Goal: Task Accomplishment & Management: Use online tool/utility

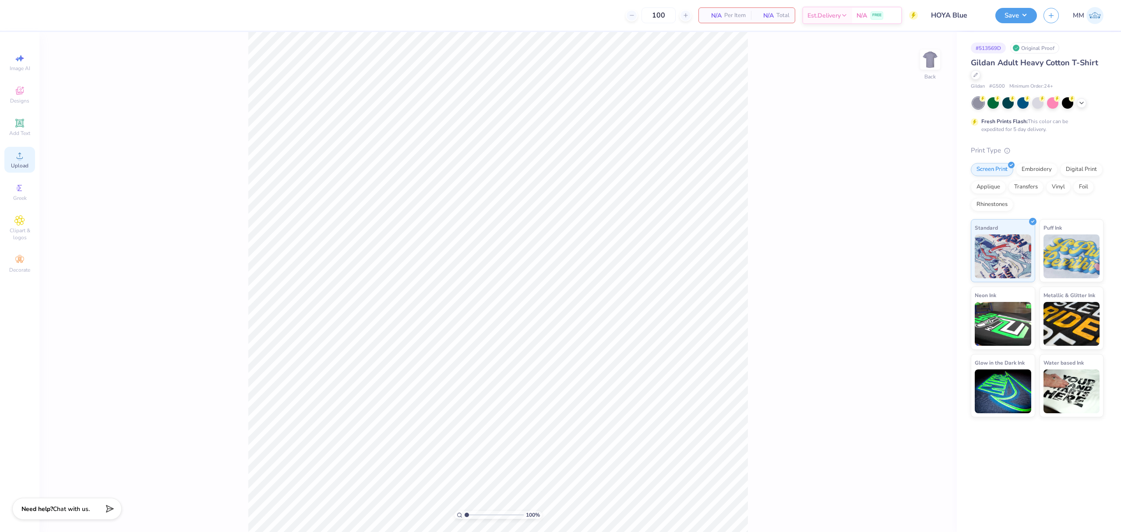
click at [19, 160] on circle at bounding box center [19, 158] width 5 height 5
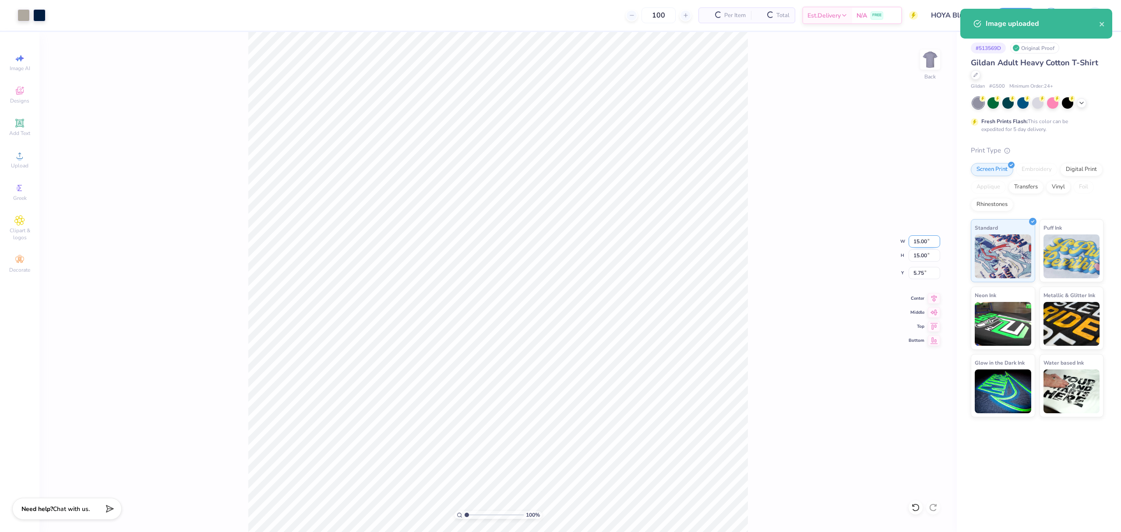
click at [921, 241] on input "15.00" at bounding box center [925, 241] width 32 height 12
type input "3.50"
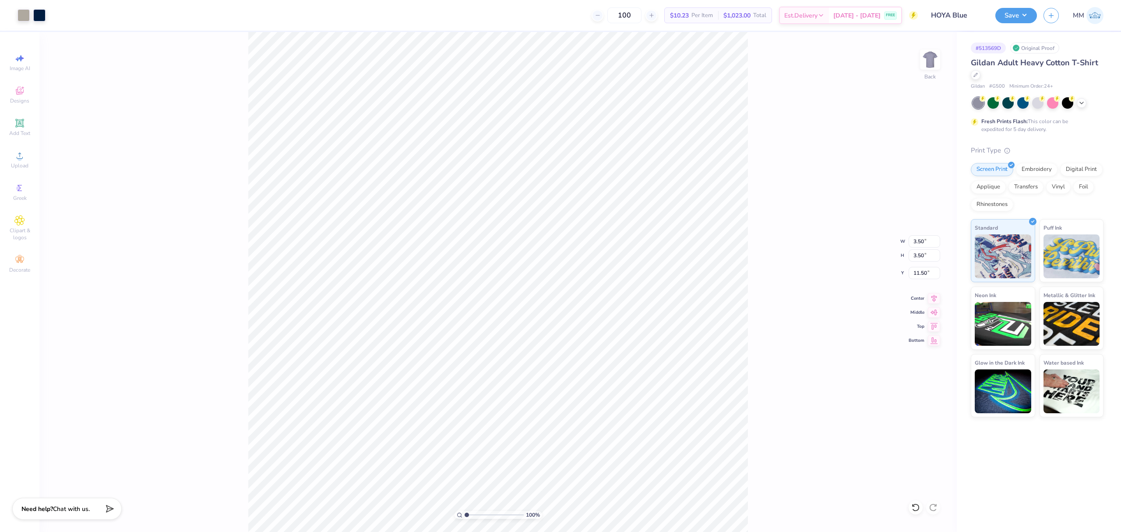
type input "3.00"
click at [800, 298] on div "100 % Back W 3.50 3.50 " H 3.50 3.50 " Y 3.00 3.00 " Center Middle Top Bottom" at bounding box center [497, 282] width 917 height 500
click at [483, 128] on div "100 % Back" at bounding box center [497, 282] width 917 height 500
click at [933, 69] on img at bounding box center [930, 59] width 35 height 35
click at [20, 152] on icon at bounding box center [19, 155] width 11 height 11
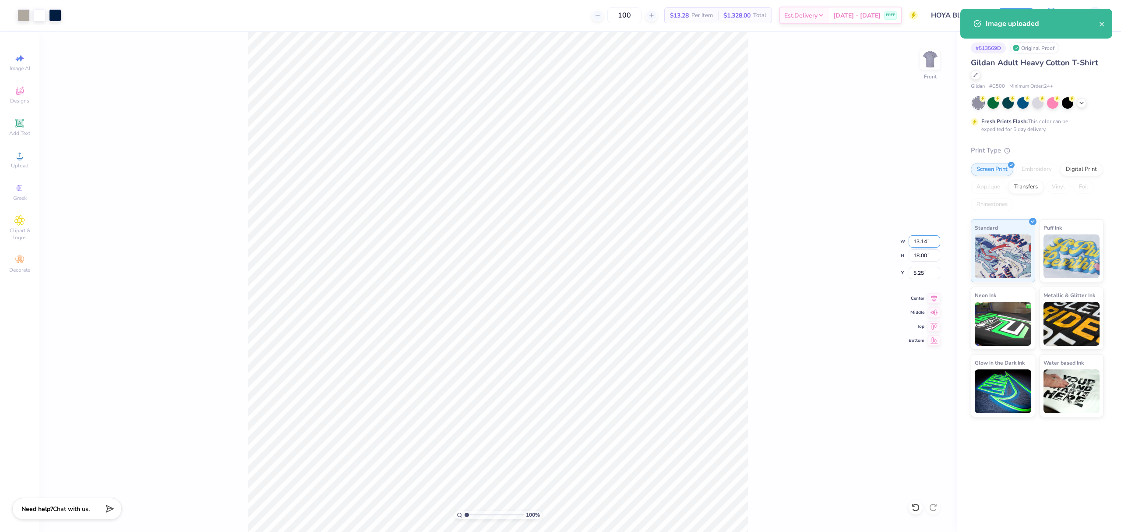
click at [927, 240] on input "13.14" at bounding box center [925, 241] width 32 height 12
type input "12.00"
type input "16.44"
click at [922, 273] on input "6.03" at bounding box center [925, 273] width 32 height 12
type input "3.00"
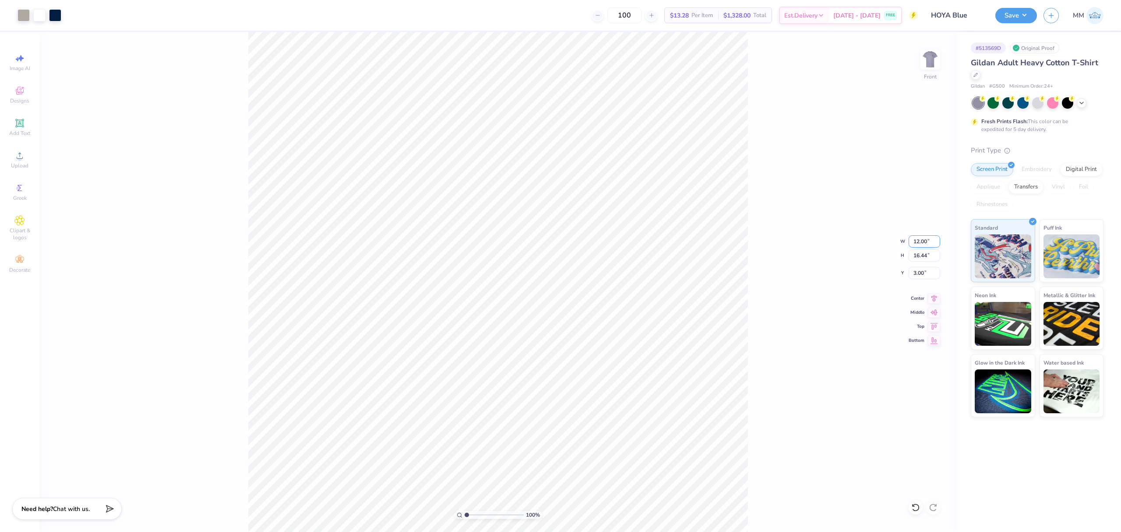
click at [920, 243] on input "12.00" at bounding box center [925, 241] width 32 height 12
type input "10.00"
type input "13.70"
click at [920, 271] on input "4.37" at bounding box center [925, 273] width 32 height 12
type input "3.00"
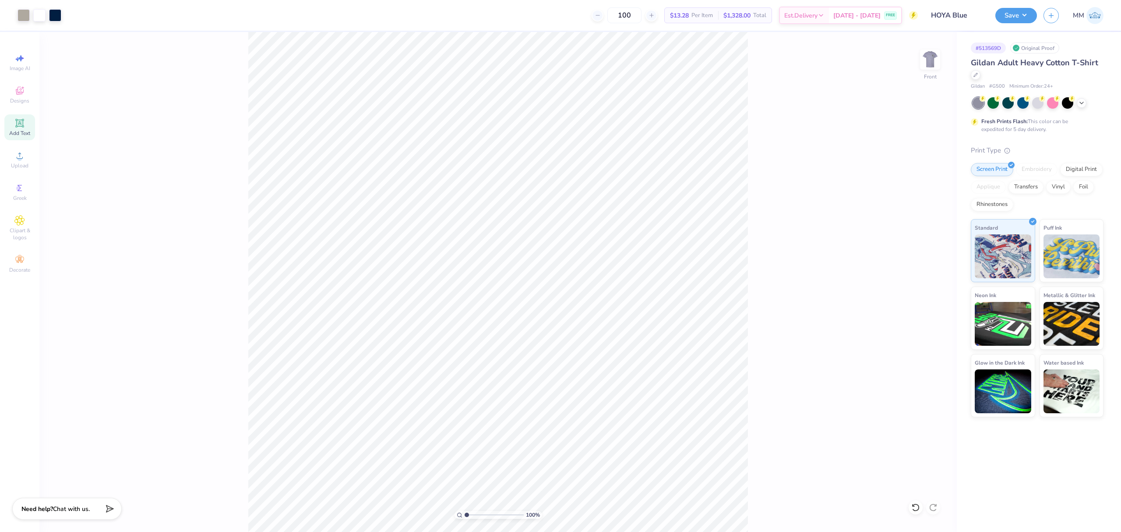
click at [17, 120] on icon at bounding box center [19, 123] width 8 height 8
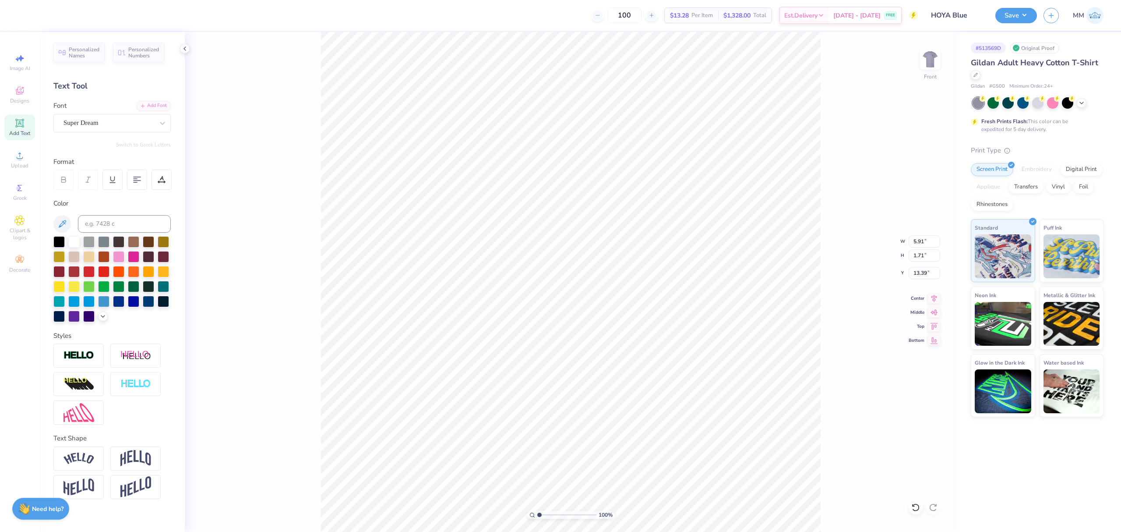
type input "19.09"
paste textarea "[GEOGRAPHIC_DATA]®"
type textarea "[GEOGRAPHIC_DATA]®"
type input "6.81"
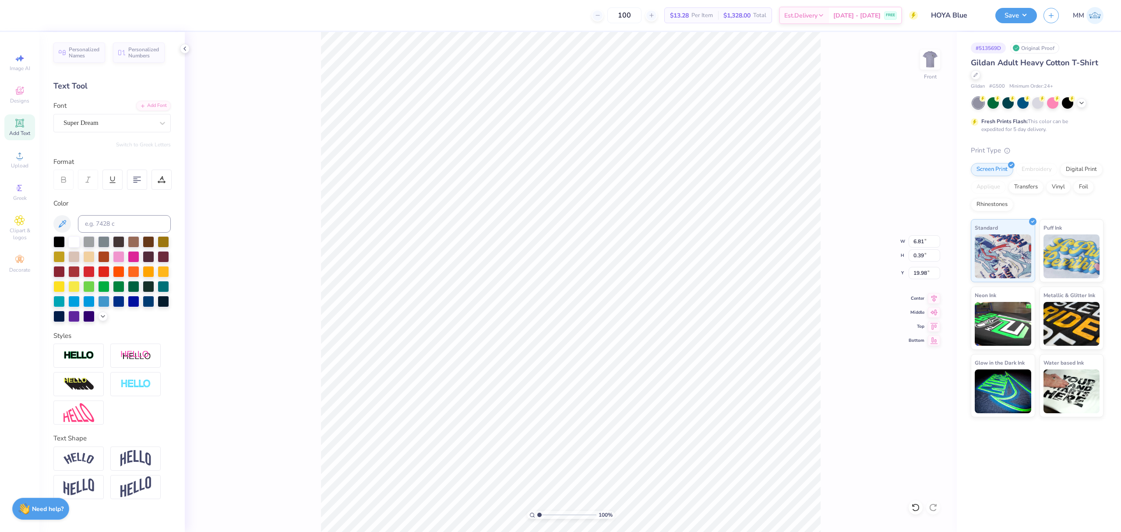
type input "0.39"
type input "19.98"
type textarea "[GEOGRAPHIC_DATA]"
click at [148, 108] on div "Add Font" at bounding box center [153, 105] width 35 height 10
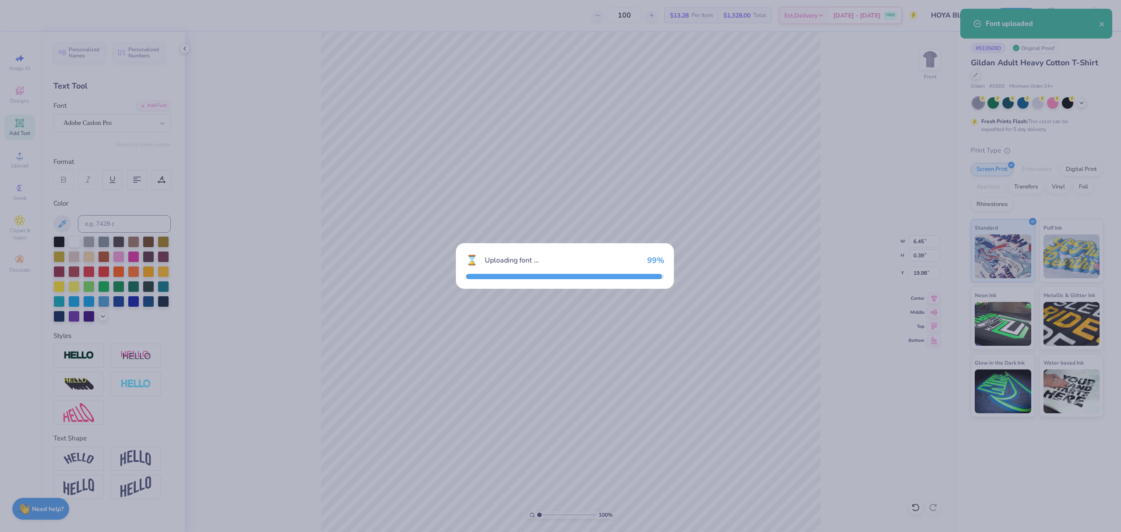
type input "7.68"
type input "0.41"
type input "19.97"
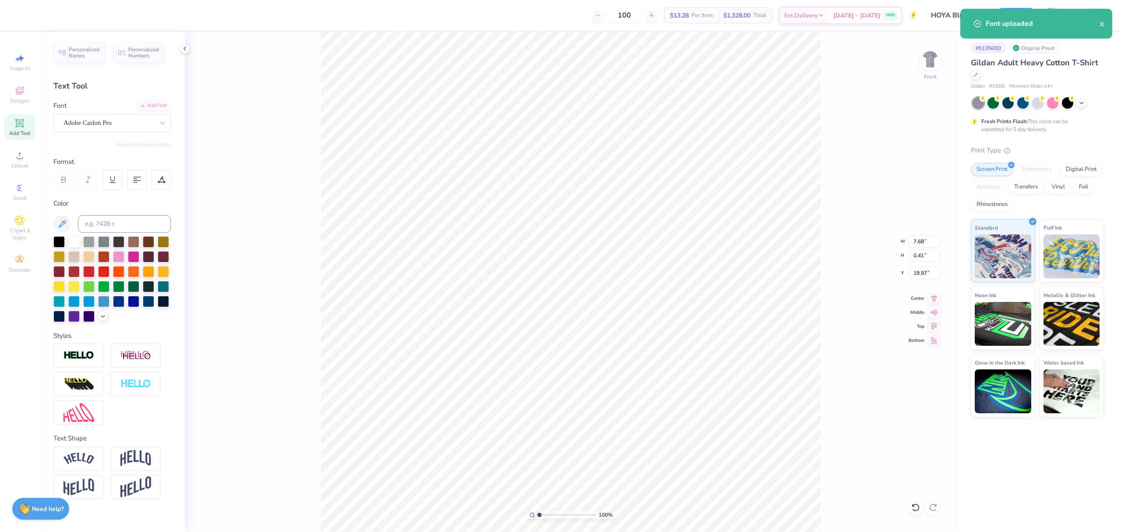
scroll to position [9, 1]
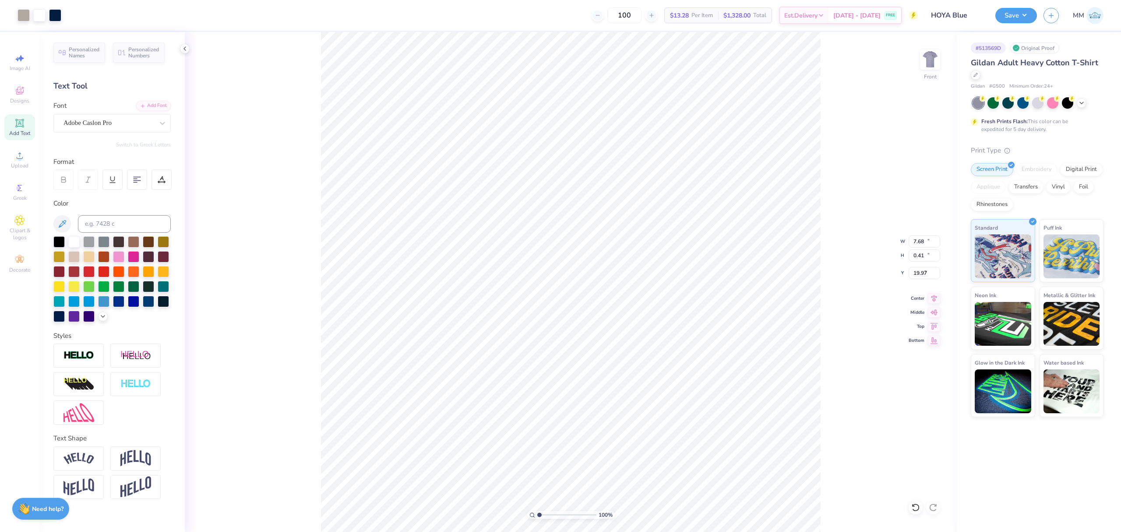
type input "12.32"
type input "17.38"
type input "3.00"
click at [104, 222] on input at bounding box center [124, 224] width 93 height 18
type input "282"
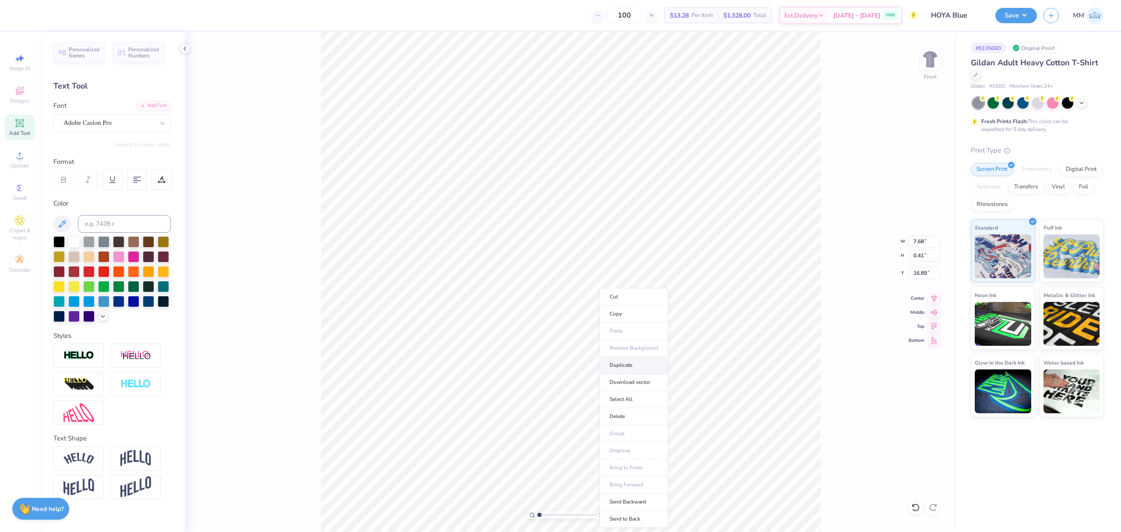
click at [613, 370] on li "Duplicate" at bounding box center [633, 364] width 69 height 17
type input "17.89"
type textarea "®"
click at [114, 229] on input at bounding box center [124, 224] width 93 height 18
type input "282"
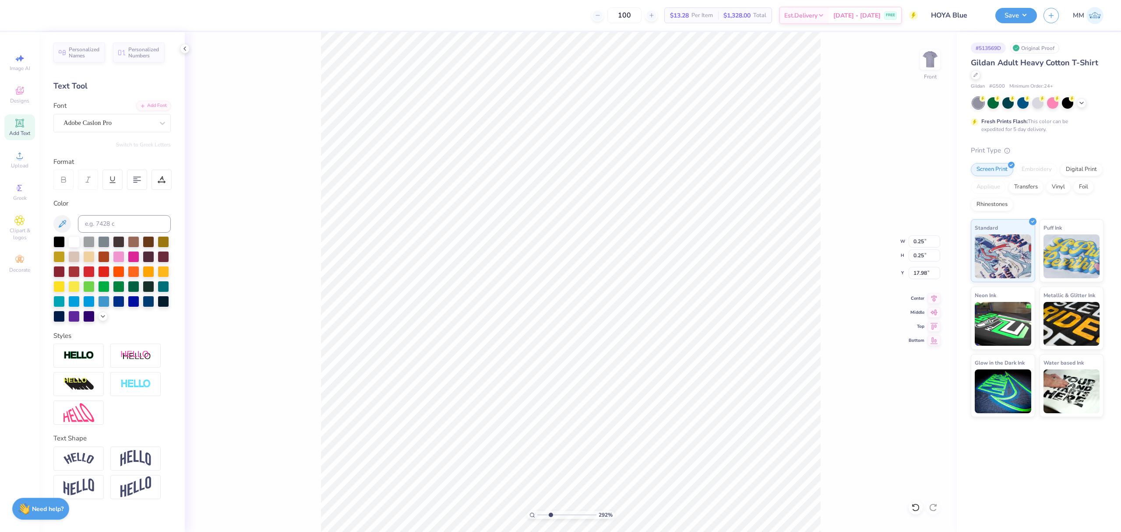
drag, startPoint x: 545, startPoint y: 517, endPoint x: 550, endPoint y: 518, distance: 5.3
type input "2.92"
click at [550, 518] on input "range" at bounding box center [566, 515] width 59 height 8
type input "17.06"
type input "0.23"
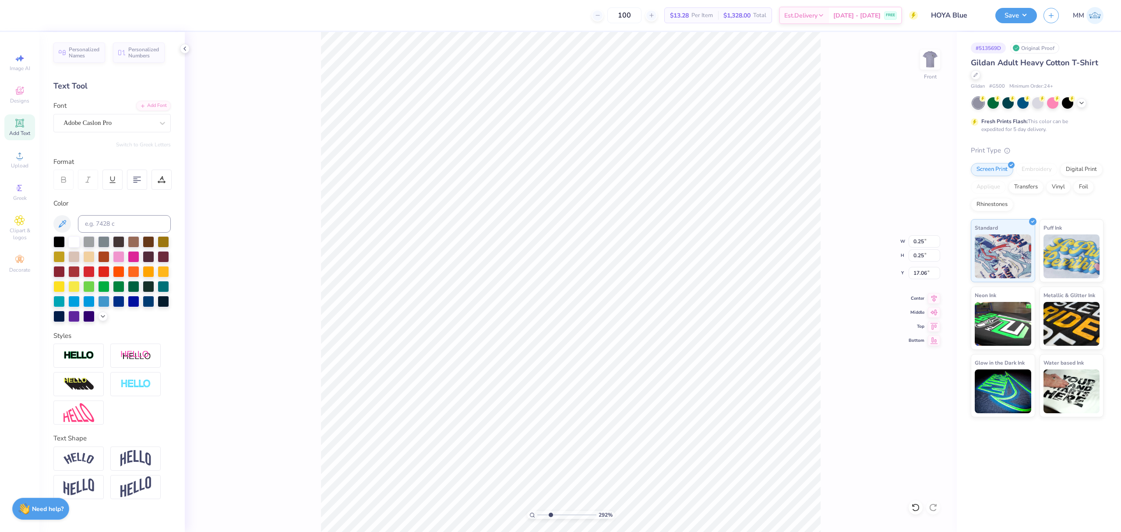
type input "0.22"
type input "17.09"
type input "0.23"
type input "0.22"
type input "17.09"
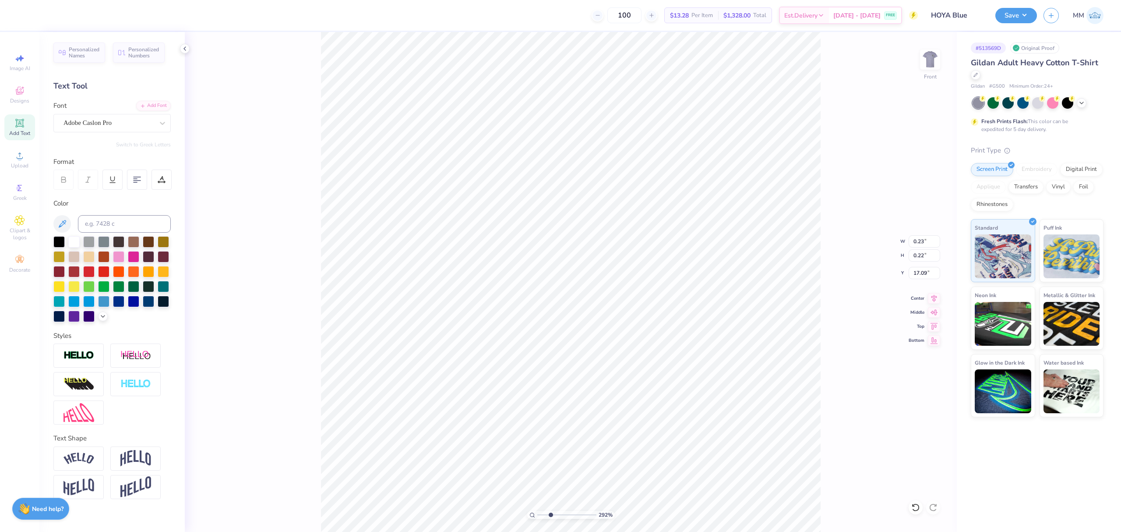
type input "7.91"
type input "0.41"
type input "16.89"
click at [729, 431] on li "Group" at bounding box center [744, 433] width 69 height 17
type input "1"
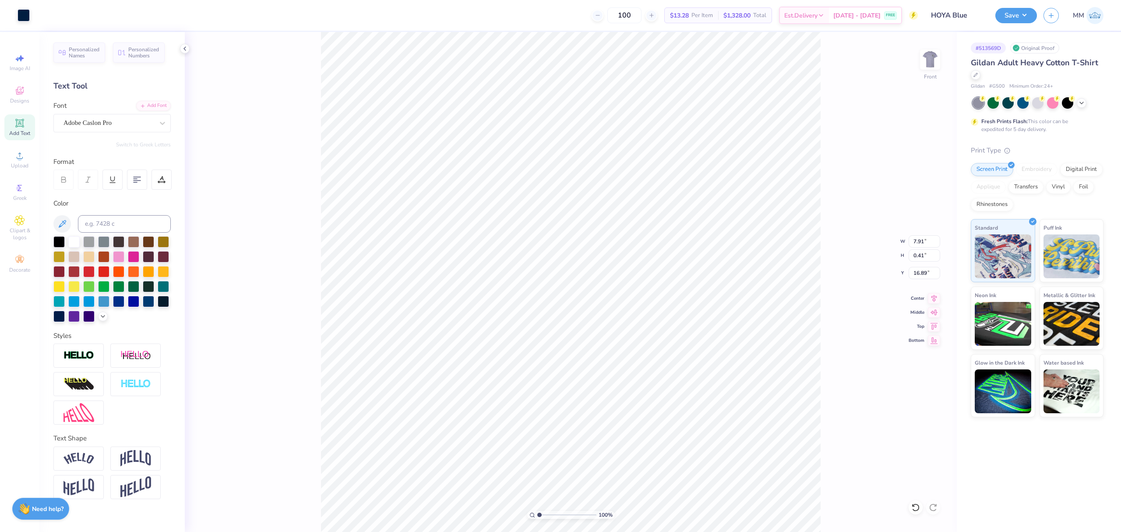
drag, startPoint x: 540, startPoint y: 517, endPoint x: 519, endPoint y: 511, distance: 21.8
click at [537, 511] on input "range" at bounding box center [566, 515] width 59 height 8
drag, startPoint x: 938, startPoint y: 298, endPoint x: 927, endPoint y: 295, distance: 11.4
click at [938, 298] on icon at bounding box center [934, 297] width 12 height 11
click at [927, 295] on div "Center" at bounding box center [925, 297] width 32 height 11
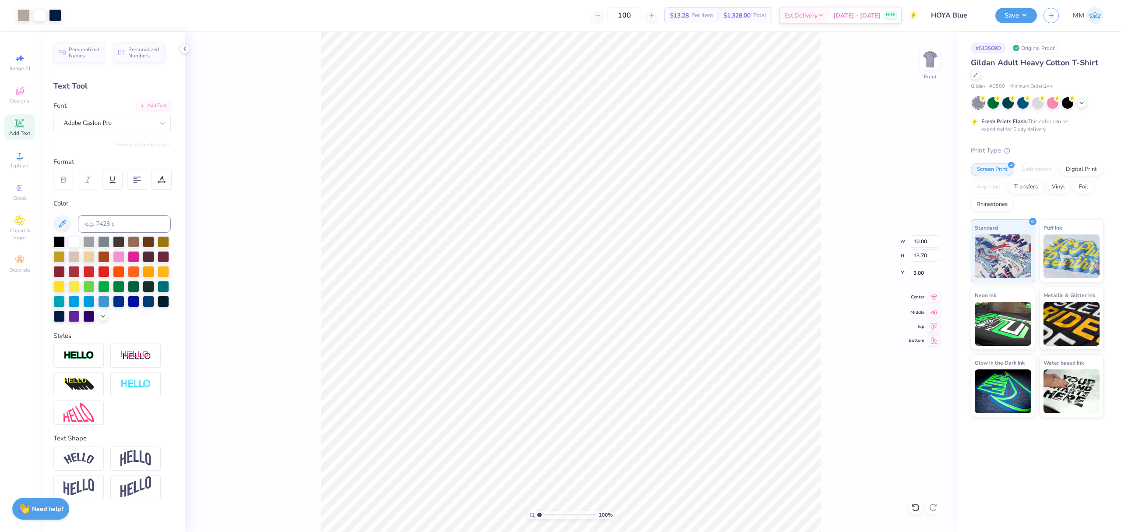
click at [934, 297] on icon at bounding box center [934, 297] width 12 height 11
click at [926, 256] on input "14.30" at bounding box center [925, 255] width 32 height 12
type input "15"
type input "10.49"
type input "15.00"
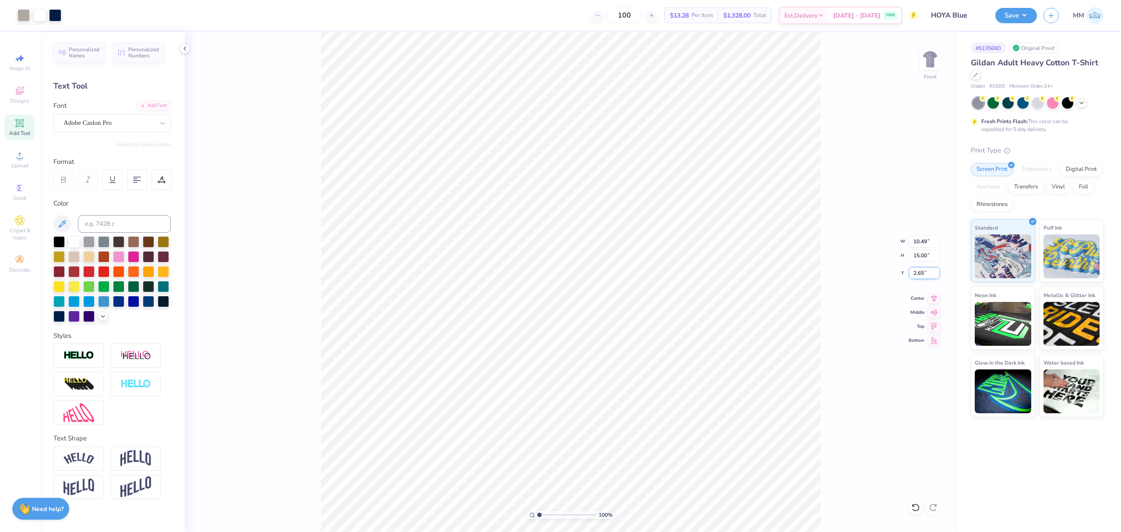
click at [930, 274] on input "2.65" at bounding box center [925, 273] width 32 height 12
type input "3.00"
click at [850, 290] on div "100 % Front W 10.49 10.49 " H 15.00 15.00 " Y 3.00 3.00 " Center Middle Top Bot…" at bounding box center [571, 282] width 772 height 500
click at [1010, 15] on button "Save" at bounding box center [1016, 14] width 42 height 15
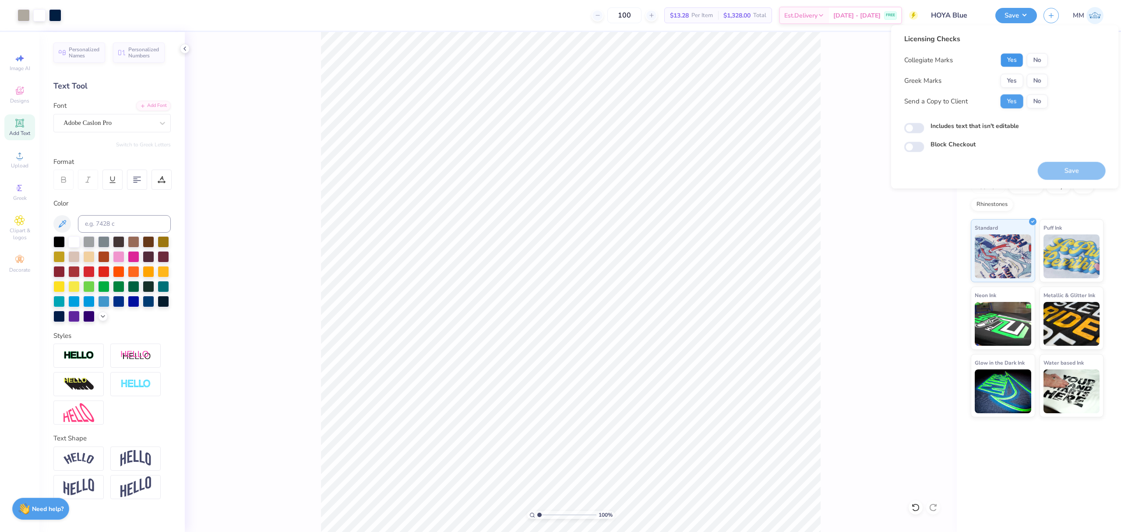
click at [1012, 55] on button "Yes" at bounding box center [1012, 60] width 23 height 14
click at [1033, 83] on button "No" at bounding box center [1037, 81] width 21 height 14
click at [991, 128] on label "Includes text that isn't editable" at bounding box center [975, 125] width 88 height 9
click at [924, 128] on input "Includes text that isn't editable" at bounding box center [914, 128] width 20 height 11
checkbox input "true"
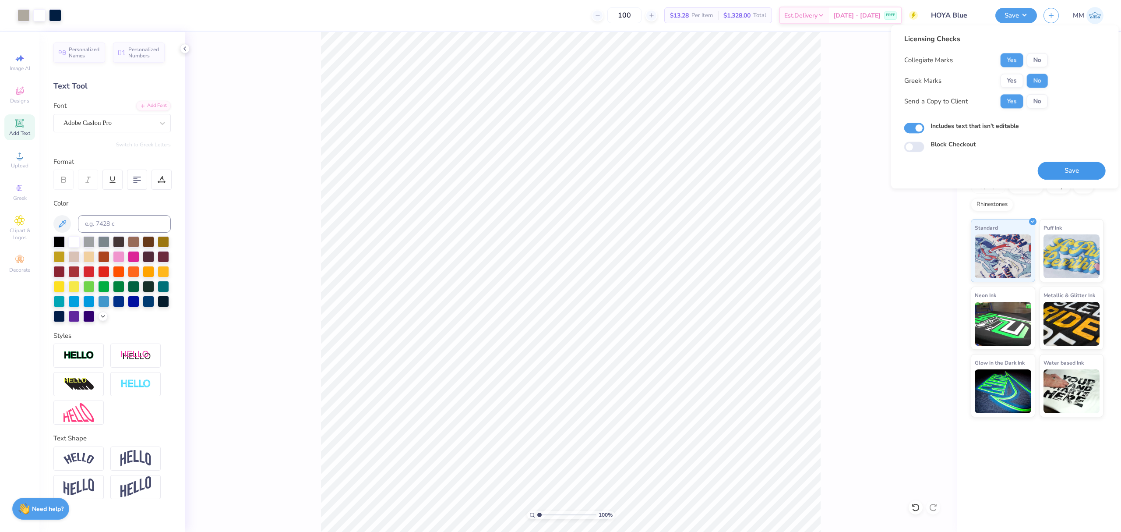
click at [1070, 170] on button "Save" at bounding box center [1072, 171] width 68 height 18
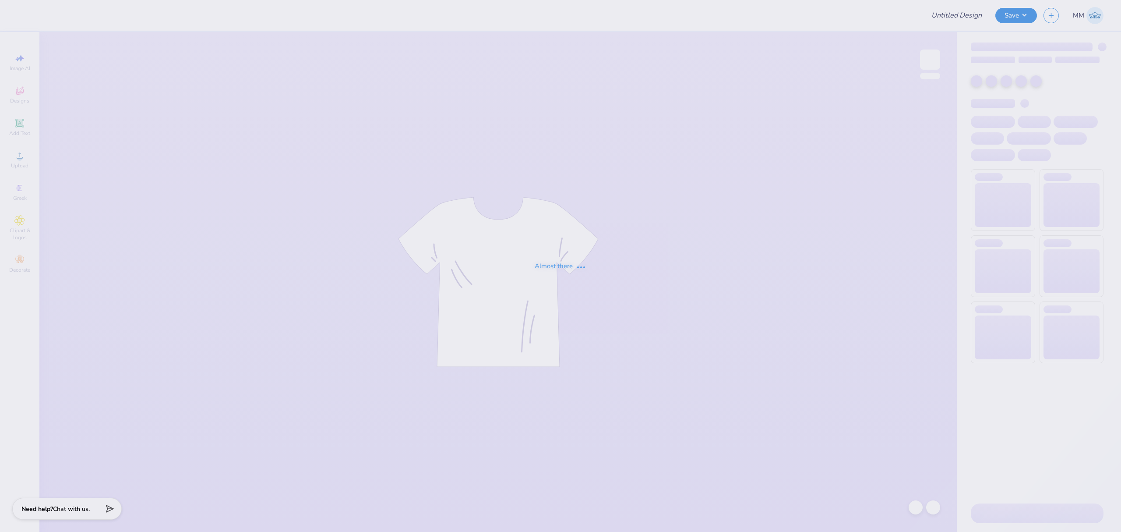
type input "HOYA Blue"
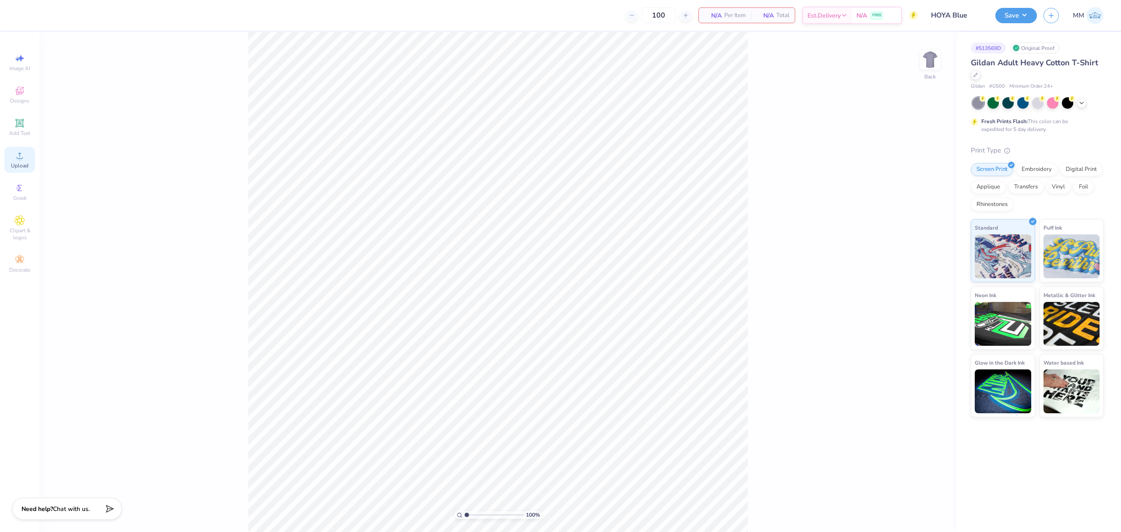
click at [19, 165] on span "Upload" at bounding box center [20, 165] width 18 height 7
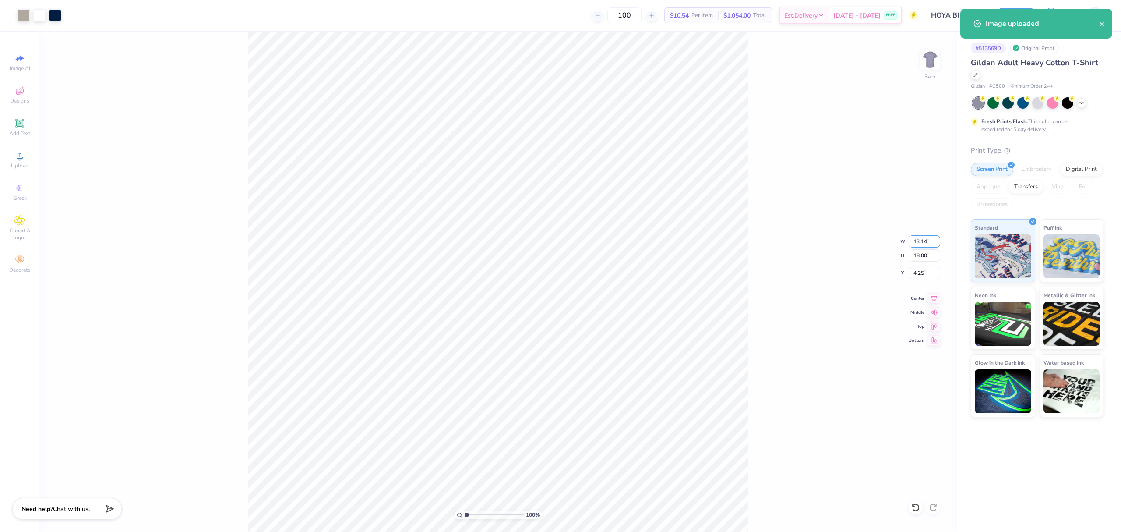
click at [920, 237] on input "13.14" at bounding box center [925, 241] width 32 height 12
type input "10.00"
type input "13.70"
click at [920, 272] on input "2.86" at bounding box center [925, 273] width 32 height 12
type input "3.00"
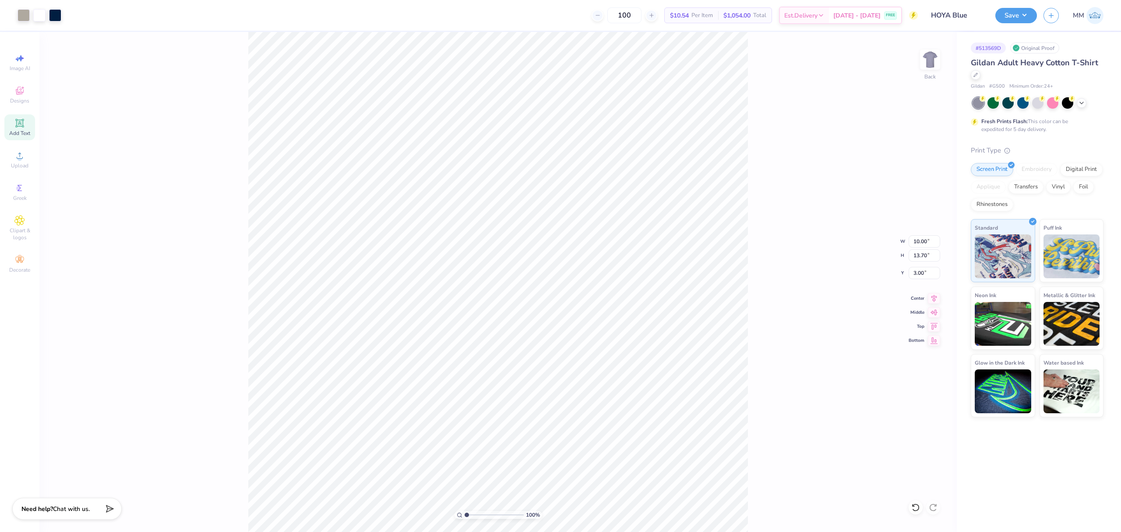
click at [11, 131] on span "Add Text" at bounding box center [19, 133] width 21 height 7
type input "6.00"
type input "1.74"
type input "12.38"
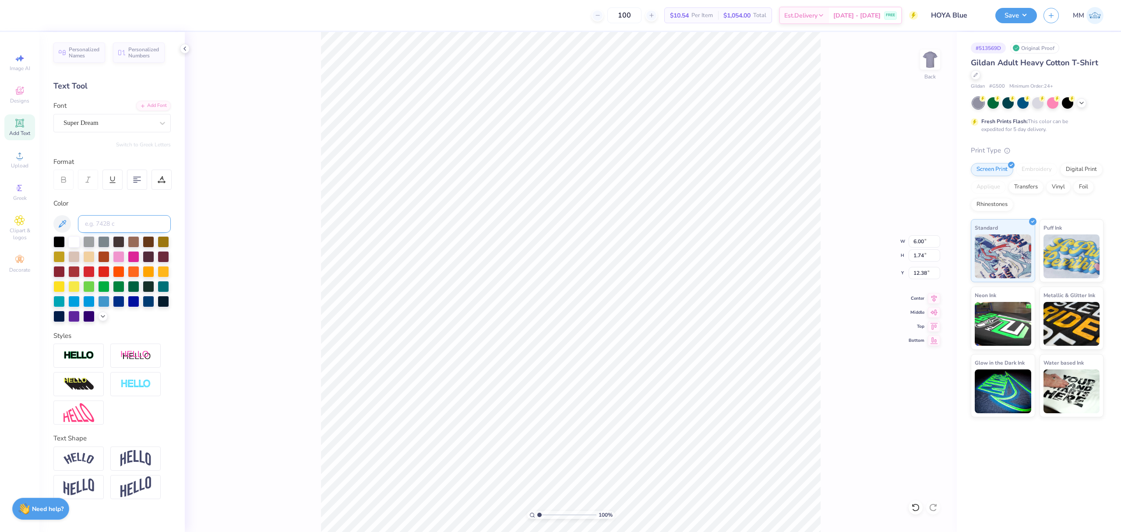
click at [130, 229] on input at bounding box center [124, 224] width 93 height 18
type input "282"
click at [154, 94] on div "Personalized Names Personalized Numbers Text Tool Add Font Font Super Dream Swi…" at bounding box center [111, 282] width 145 height 500
click at [148, 109] on div "Add Font" at bounding box center [153, 105] width 35 height 10
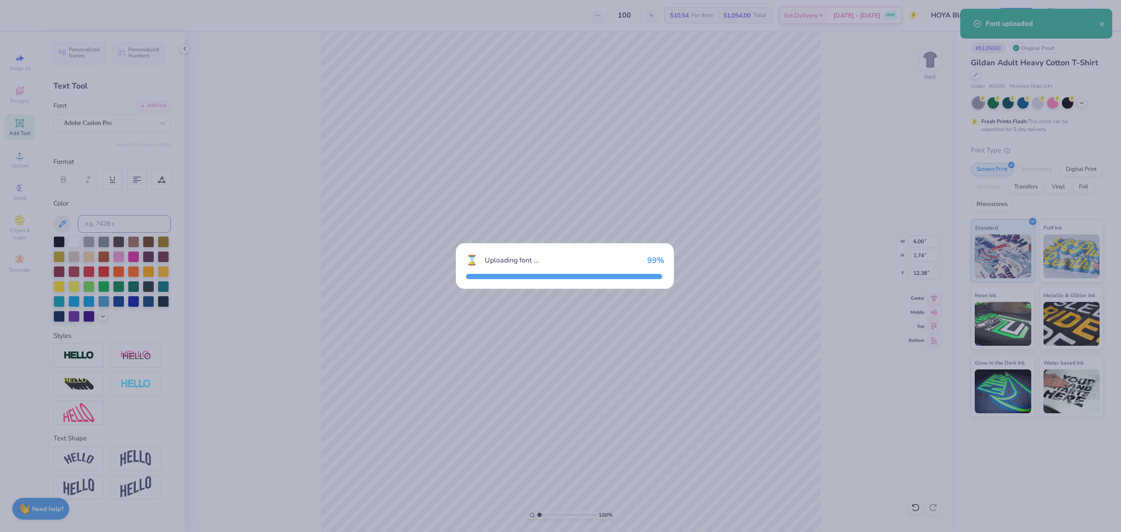
type input "6.88"
type input "1.85"
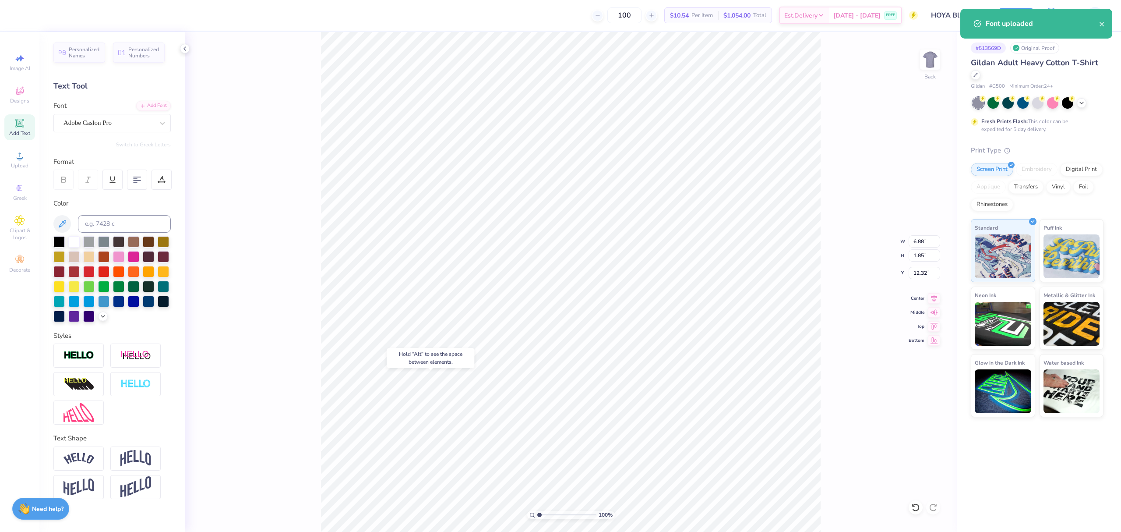
type input "18.65"
type input "2.64"
type input "0.71"
type input "19.79"
type textarea "[GEOGRAPHIC_DATA]"
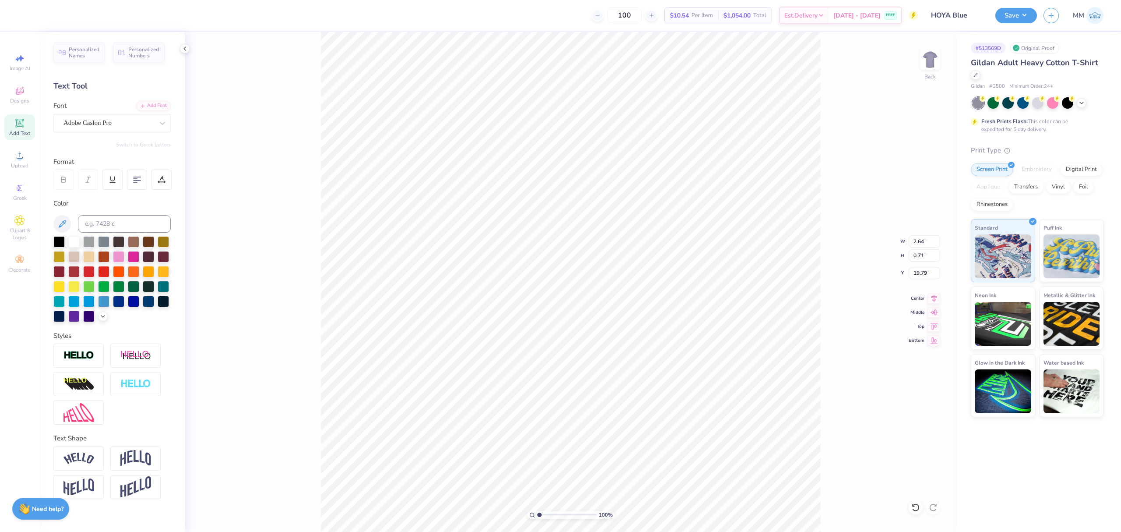
scroll to position [9, 5]
type input "6.80"
type input "0.36"
type input "16.91"
drag, startPoint x: 934, startPoint y: 295, endPoint x: 929, endPoint y: 296, distance: 5.0
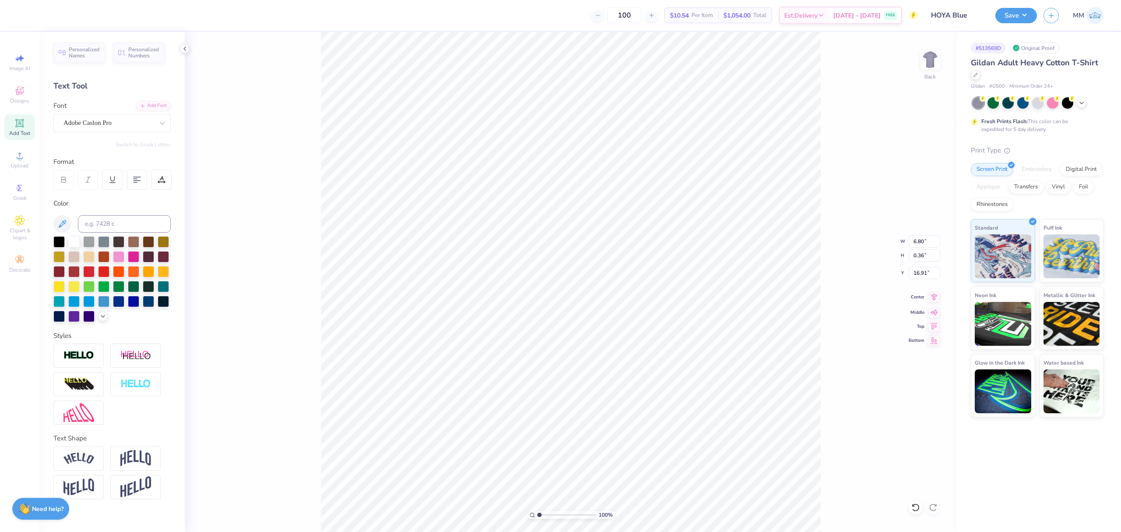
click at [929, 296] on icon at bounding box center [934, 297] width 12 height 11
click at [638, 363] on li "Duplicate" at bounding box center [647, 364] width 69 height 17
type input "17.91"
drag, startPoint x: 541, startPoint y: 513, endPoint x: 547, endPoint y: 514, distance: 6.1
type input "2.43"
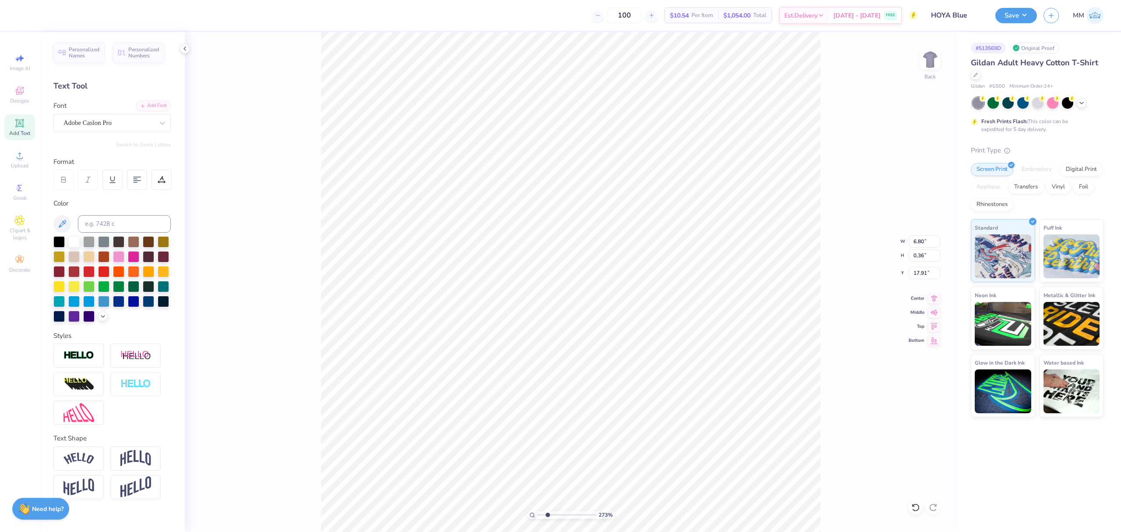
click at [547, 514] on input "range" at bounding box center [566, 515] width 59 height 8
type input "17.94"
type textarea "®"
type input "17.05"
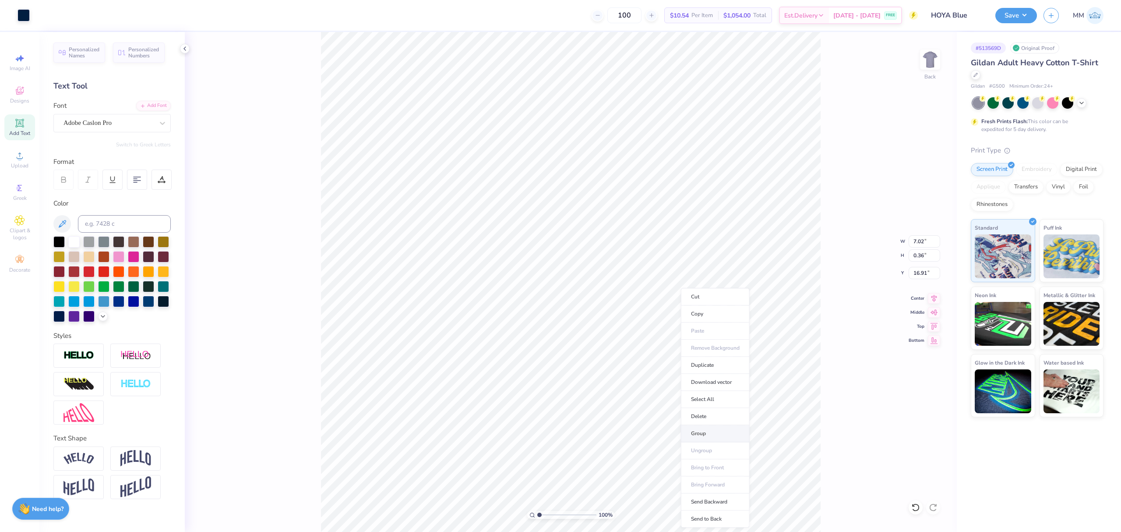
click at [703, 431] on li "Group" at bounding box center [715, 433] width 69 height 17
type input "1"
drag, startPoint x: 554, startPoint y: 515, endPoint x: 534, endPoint y: 515, distance: 19.3
click at [537, 515] on input "range" at bounding box center [566, 515] width 59 height 8
type input "10.00"
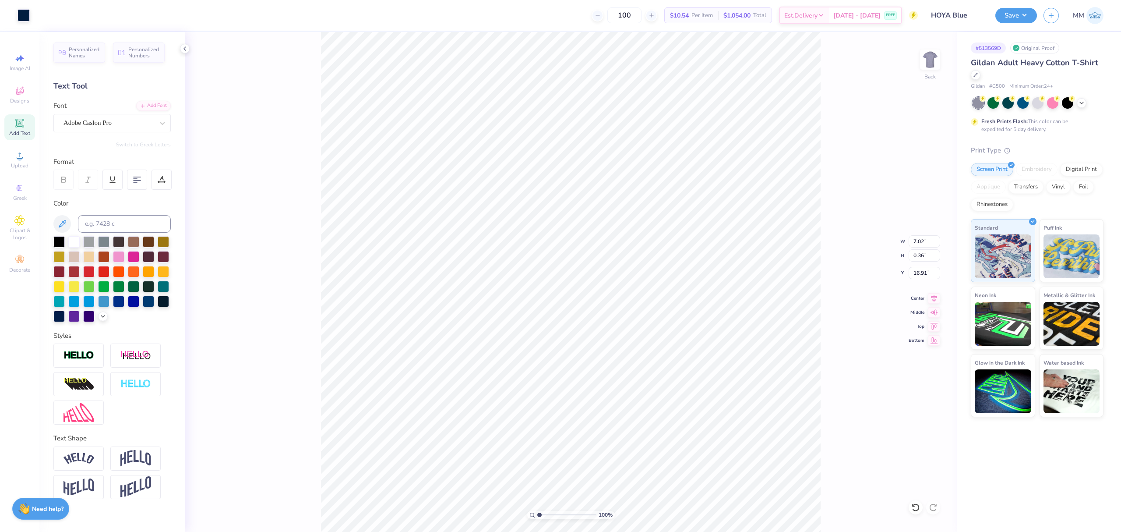
type input "13.70"
type input "3.00"
click at [930, 296] on icon at bounding box center [934, 297] width 12 height 11
click at [920, 257] on input "14.27" at bounding box center [925, 255] width 32 height 12
type input "15"
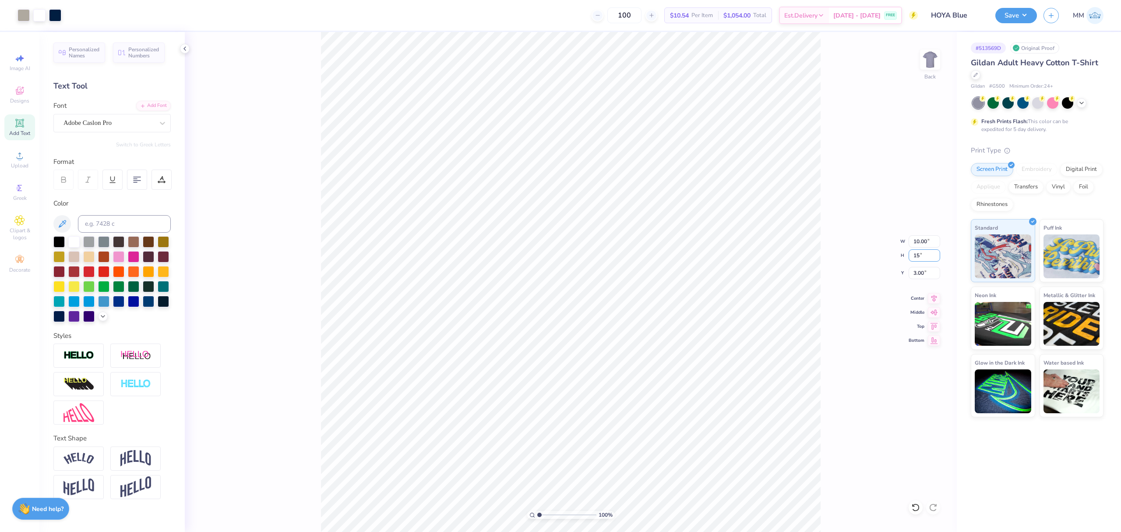
type input "10.51"
type input "15.00"
type input "2.64"
click at [938, 300] on icon at bounding box center [934, 297] width 12 height 11
click at [922, 243] on input "10.51" at bounding box center [925, 241] width 32 height 12
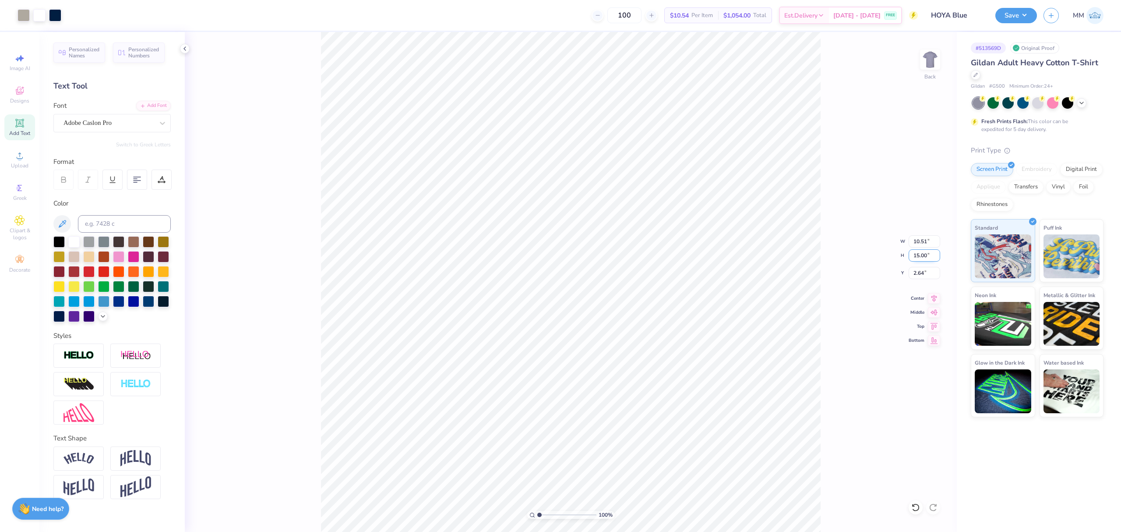
click at [925, 260] on input "15.00" at bounding box center [925, 255] width 32 height 12
click at [918, 270] on input "2.64" at bounding box center [925, 273] width 32 height 12
type input "2.00"
drag, startPoint x: 830, startPoint y: 284, endPoint x: 825, endPoint y: 284, distance: 4.8
click at [825, 284] on div "100 % Back W 10.51 10.51 " H 15.00 15.00 " Y 2.00 2.00 " Center Middle Top Bott…" at bounding box center [571, 282] width 772 height 500
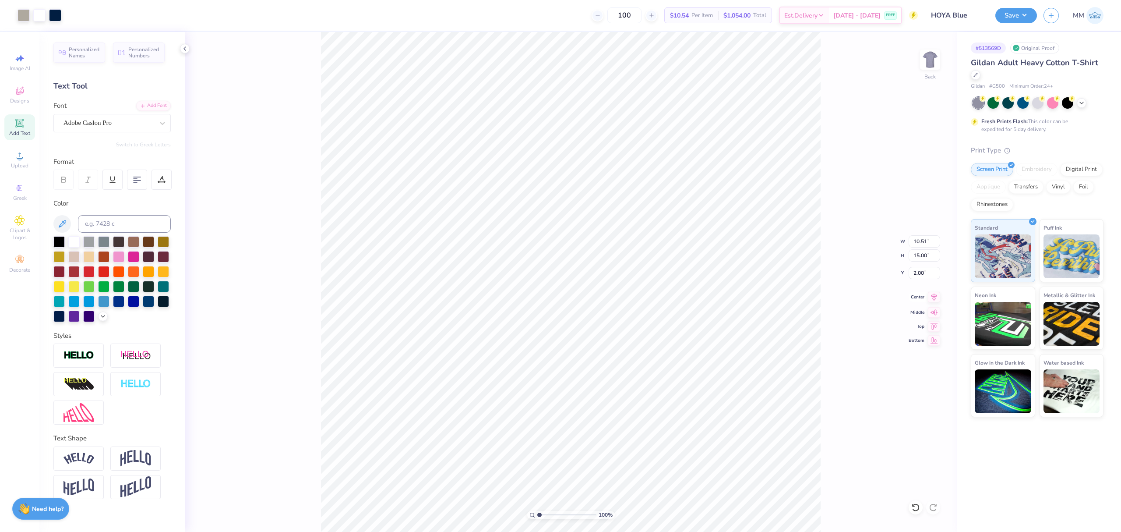
click at [929, 301] on icon at bounding box center [934, 297] width 12 height 11
click at [1016, 11] on button "Save" at bounding box center [1016, 14] width 42 height 15
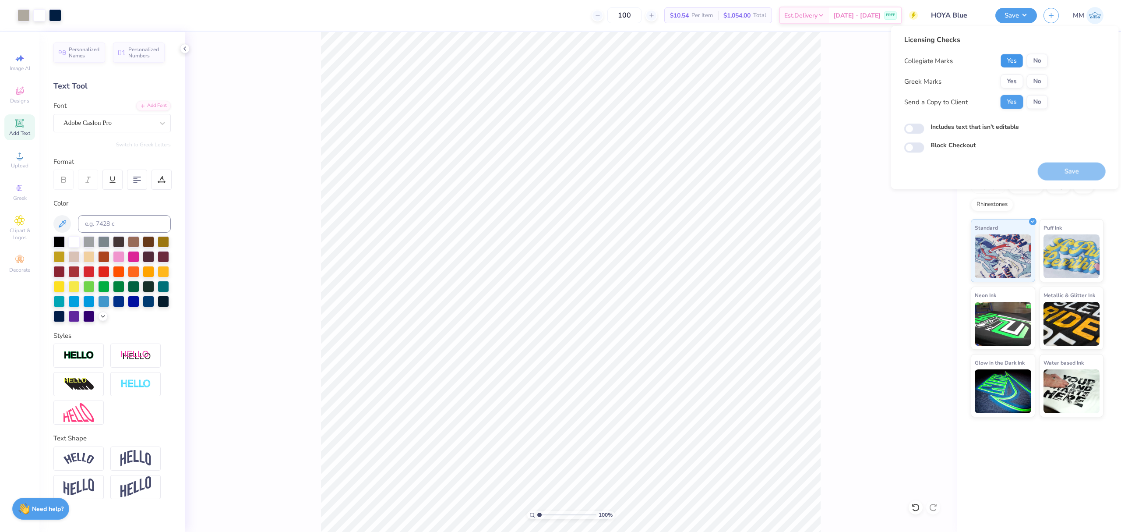
click at [1009, 56] on button "Yes" at bounding box center [1012, 61] width 23 height 14
click at [1037, 79] on button "No" at bounding box center [1037, 81] width 21 height 14
click at [1055, 169] on button "Save" at bounding box center [1072, 171] width 68 height 18
click at [1003, 125] on label "Includes text that isn't editable" at bounding box center [975, 126] width 88 height 9
click at [924, 125] on input "Includes text that isn't editable" at bounding box center [914, 128] width 20 height 11
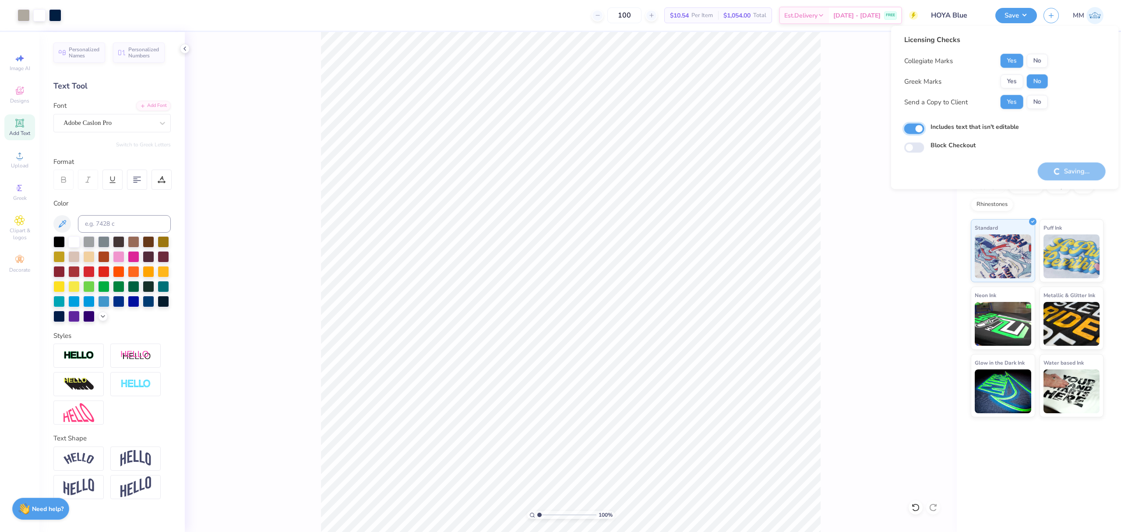
checkbox input "false"
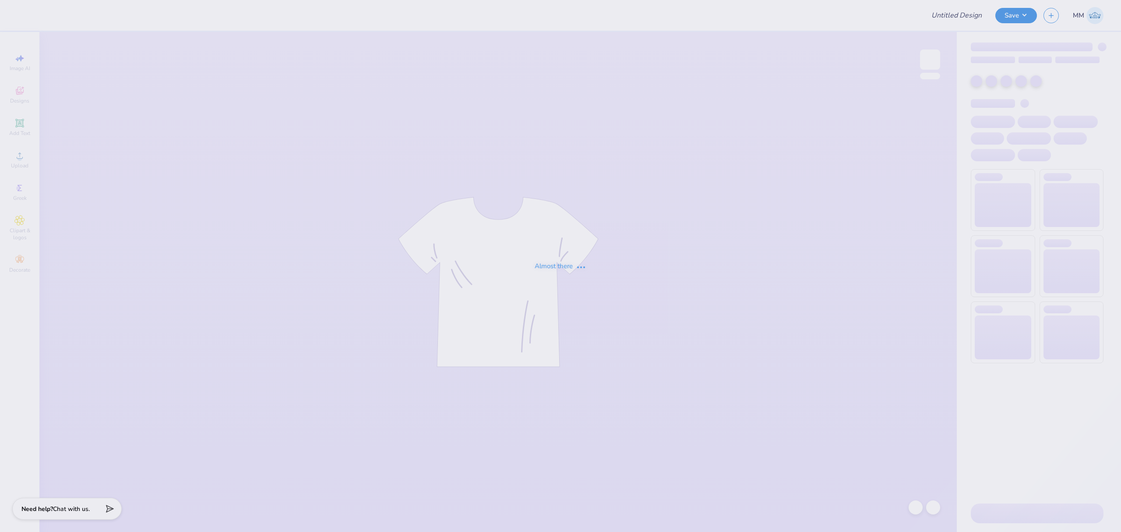
type input "HOYA Blue"
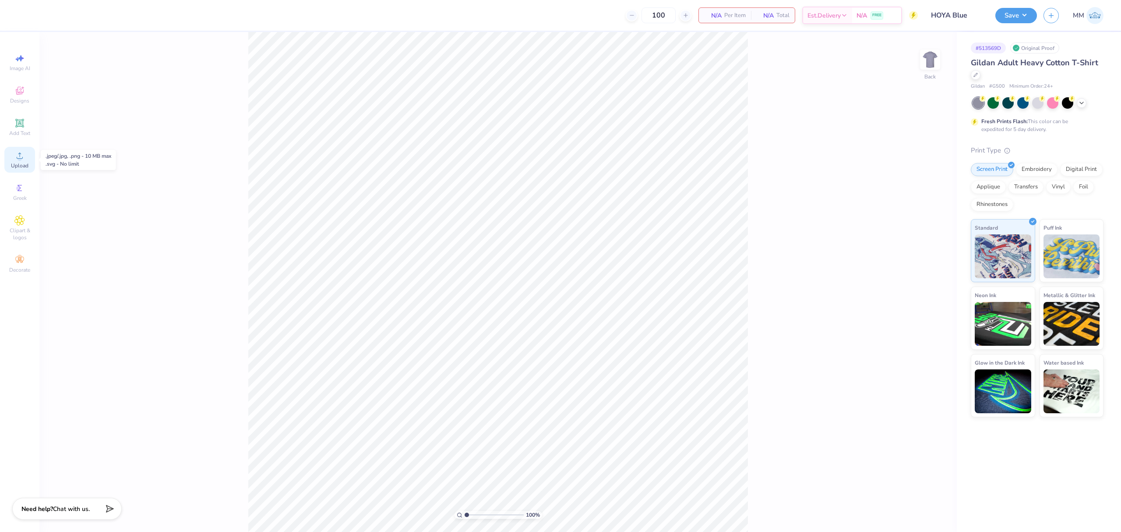
click at [25, 152] on div "Upload" at bounding box center [19, 160] width 31 height 26
